Goal: Download file/media

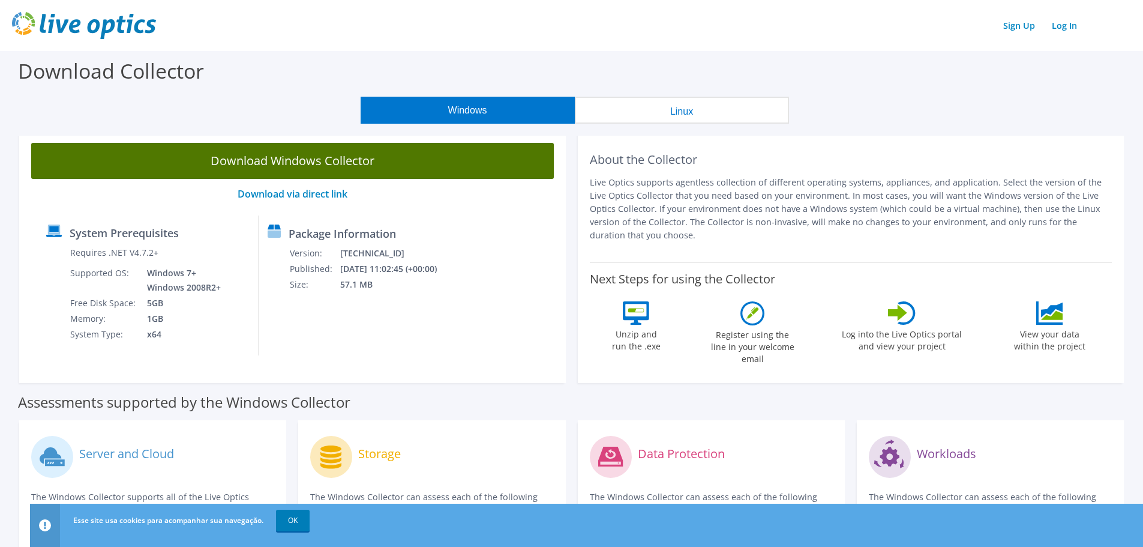
click at [396, 160] on link "Download Windows Collector" at bounding box center [292, 161] width 523 height 36
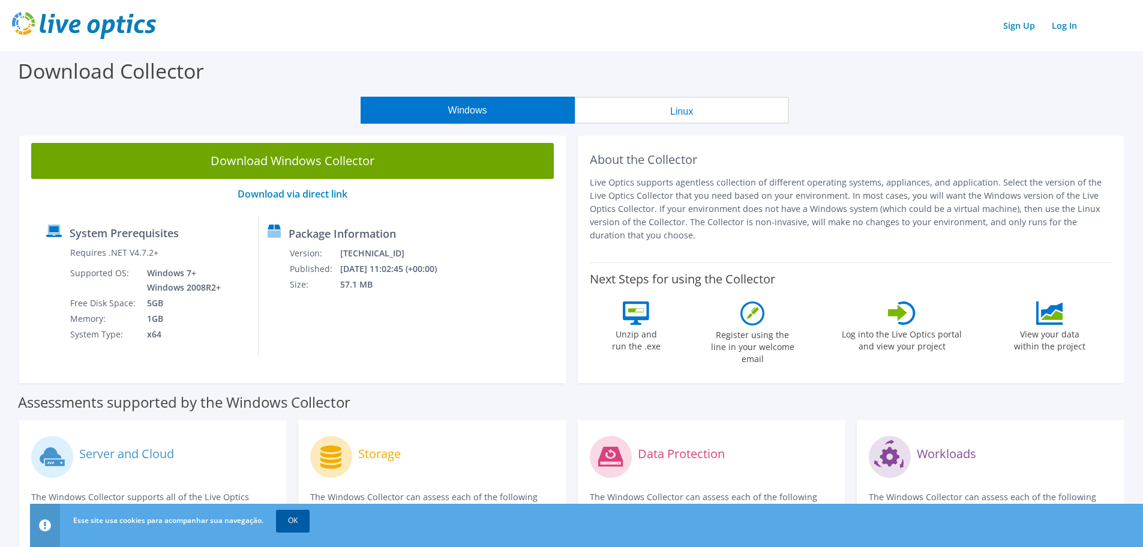
click at [298, 517] on link "OK" at bounding box center [293, 521] width 34 height 22
